Goal: Find specific page/section: Find specific page/section

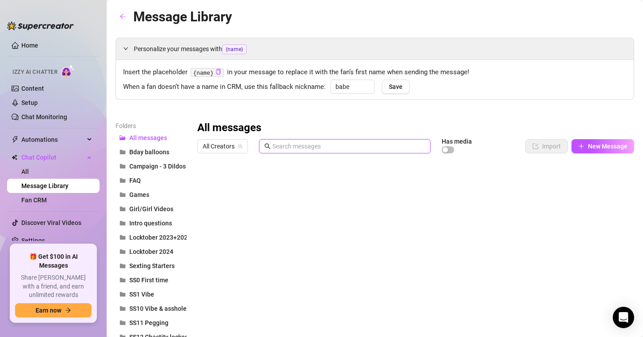
click at [308, 149] on input "text" at bounding box center [348, 146] width 153 height 10
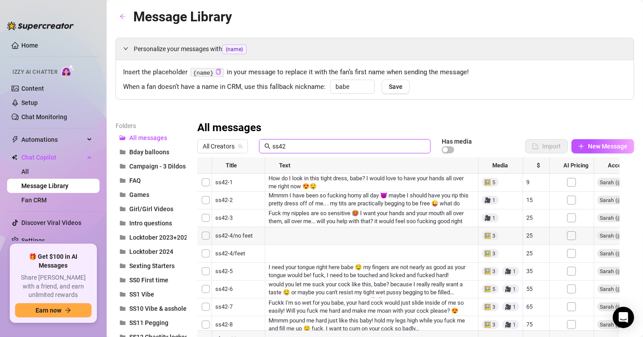
type input "ss42"
click at [366, 176] on div at bounding box center [411, 256] width 429 height 198
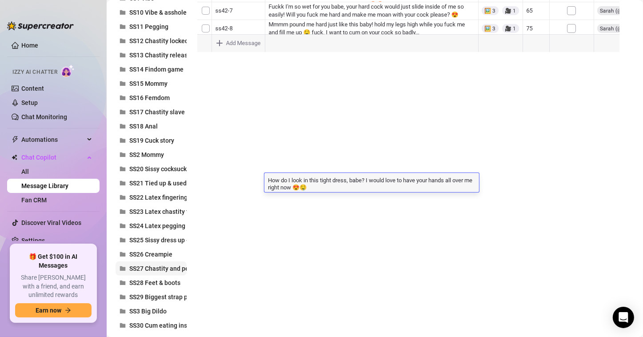
scroll to position [444, 0]
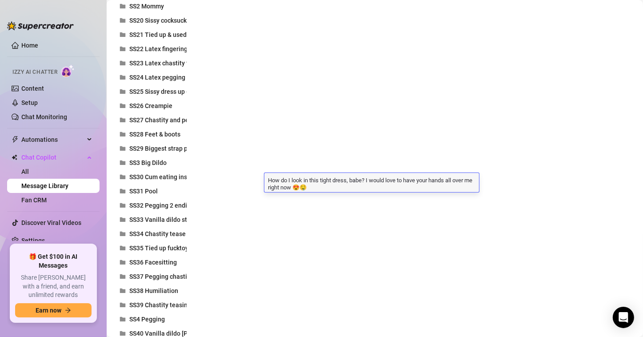
click at [235, 246] on div "Folders All messages Bday balloons Campaign - 3 Dildos FAQ Games Girl/Girl Vide…" at bounding box center [374, 98] width 518 height 842
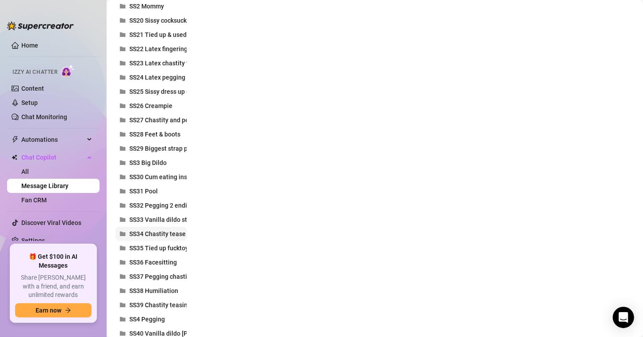
click at [161, 229] on button "SS34 Chastity tease & denial in stockings" at bounding box center [150, 234] width 71 height 14
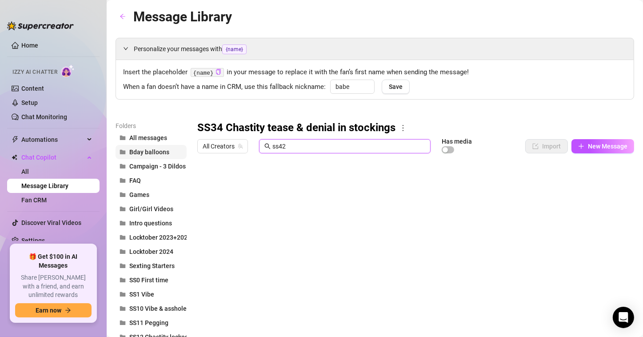
drag, startPoint x: 317, startPoint y: 146, endPoint x: 176, endPoint y: 146, distance: 141.2
click at [297, 145] on input "text" at bounding box center [348, 146] width 153 height 10
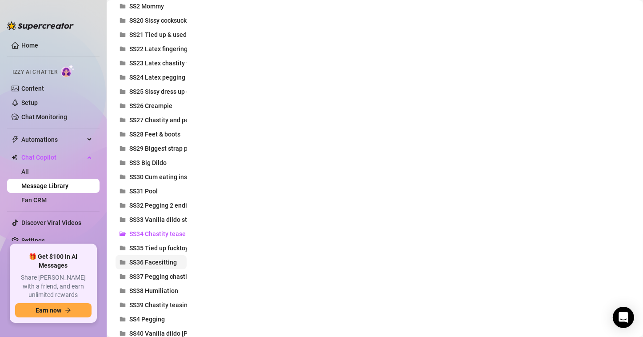
scroll to position [592, 0]
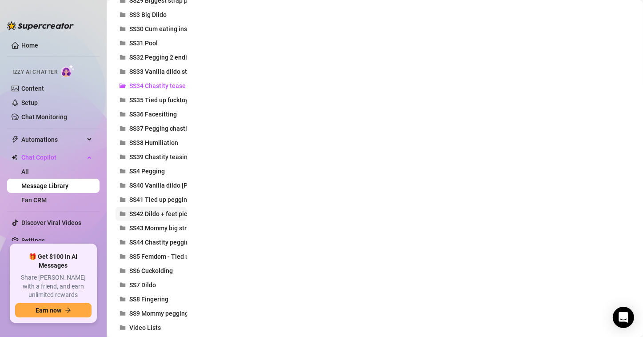
type input "ss42"
click at [168, 215] on span "SS42 Dildo + feet pics" at bounding box center [159, 213] width 61 height 7
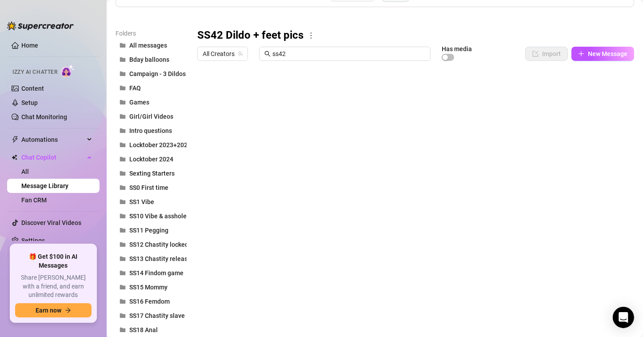
scroll to position [0, 0]
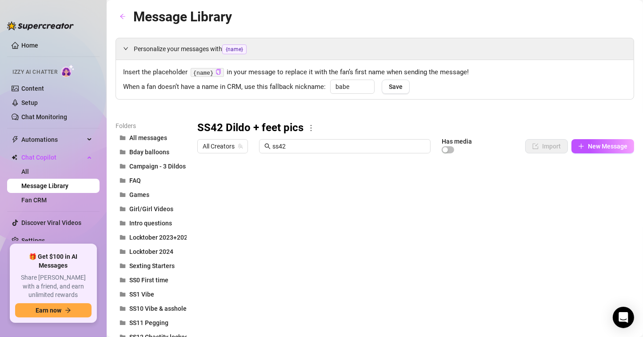
click at [328, 202] on div at bounding box center [411, 256] width 429 height 198
